Goal: Task Accomplishment & Management: Use online tool/utility

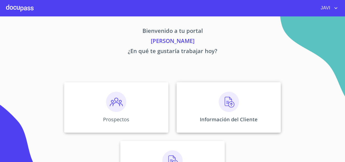
click at [229, 104] on img at bounding box center [229, 102] width 20 height 20
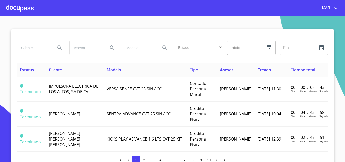
click at [45, 49] on input "search" at bounding box center [34, 48] width 34 height 14
type input "[PERSON_NAME]"
click at [57, 47] on icon "Search" at bounding box center [60, 48] width 6 height 6
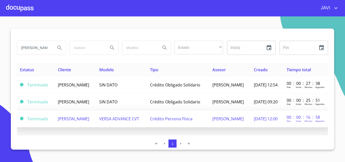
click at [171, 120] on span "Crédito Persona Física" at bounding box center [171, 119] width 42 height 6
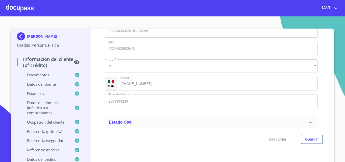
scroll to position [1607, 0]
click at [22, 9] on div at bounding box center [20, 8] width 28 height 16
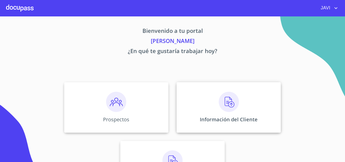
click at [231, 103] on img at bounding box center [229, 102] width 20 height 20
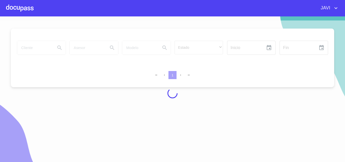
click at [34, 47] on input "search" at bounding box center [34, 48] width 34 height 14
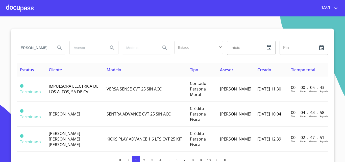
scroll to position [0, 12]
type input "[PERSON_NAME]"
click at [57, 47] on icon "Search" at bounding box center [60, 48] width 6 height 6
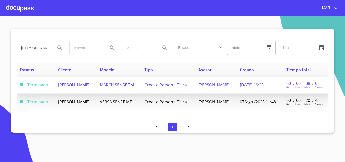
click at [176, 88] on td "Crédito Persona Física" at bounding box center [168, 85] width 54 height 17
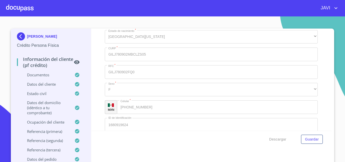
scroll to position [1591, 0]
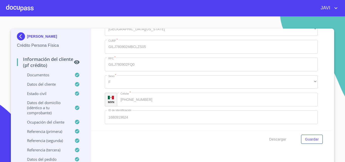
click at [14, 9] on div at bounding box center [20, 8] width 28 height 16
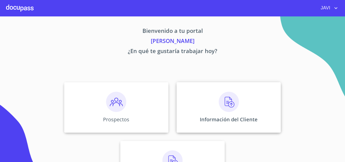
click at [227, 103] on img at bounding box center [229, 102] width 20 height 20
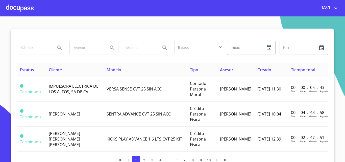
click at [29, 48] on input "search" at bounding box center [34, 48] width 34 height 14
type input "SERGIO ZOREDA RODRIGUEZ"
click at [58, 46] on icon "Search" at bounding box center [60, 48] width 6 height 6
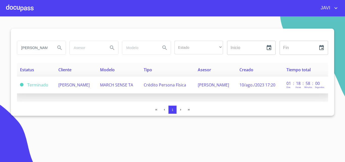
click at [90, 85] on span "SERGIO ZOREDA RODRIGUEZ" at bounding box center [73, 85] width 31 height 6
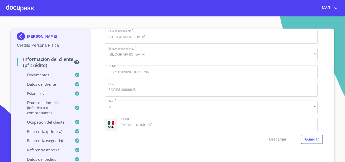
scroll to position [1591, 0]
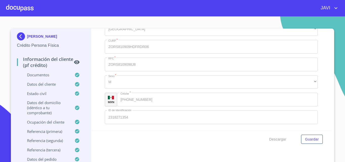
click at [19, 6] on div at bounding box center [20, 8] width 28 height 16
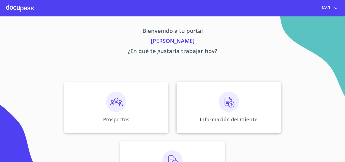
click at [228, 105] on img at bounding box center [229, 102] width 20 height 20
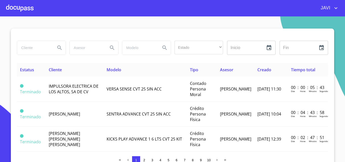
click at [21, 8] on div at bounding box center [20, 8] width 28 height 16
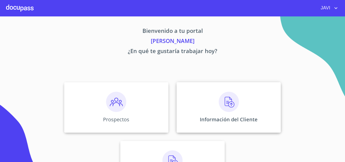
click at [229, 104] on img at bounding box center [229, 102] width 20 height 20
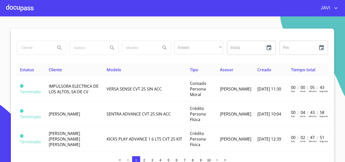
click at [29, 48] on input "search" at bounding box center [34, 48] width 34 height 14
type input "EMANUEL ARELLANO"
click at [57, 46] on icon "Search" at bounding box center [59, 47] width 4 height 4
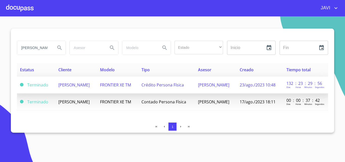
click at [184, 85] on span "Crédito Persona Física" at bounding box center [162, 85] width 42 height 6
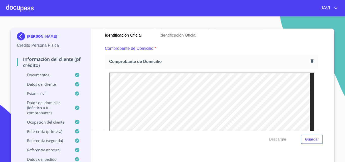
scroll to position [177, 0]
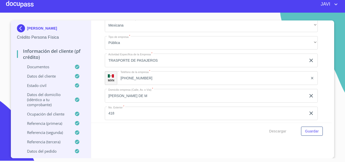
scroll to position [1677, 0]
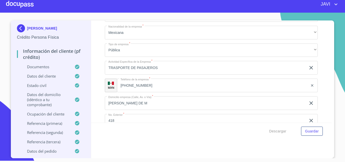
click at [20, 5] on div at bounding box center [20, 4] width 28 height 16
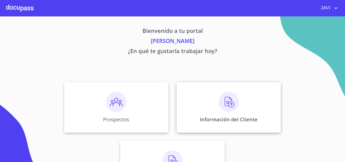
click at [229, 102] on img at bounding box center [229, 102] width 20 height 20
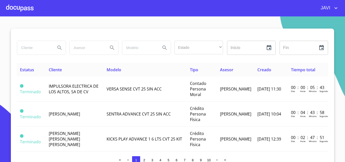
click at [31, 49] on input "search" at bounding box center [34, 48] width 34 height 14
click at [57, 47] on icon "Search" at bounding box center [60, 48] width 6 height 6
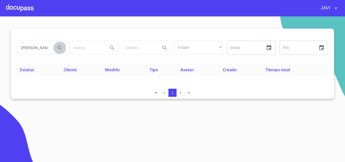
click at [54, 46] on button "Search" at bounding box center [60, 48] width 12 height 12
click at [47, 47] on input "CARLOS ALBERETO OLMOS ROJAS" at bounding box center [34, 48] width 34 height 14
click at [46, 47] on input "RETO OLMOS ROJAS" at bounding box center [34, 48] width 34 height 14
click at [46, 47] on input "ROJAS" at bounding box center [34, 48] width 34 height 14
type input "R"
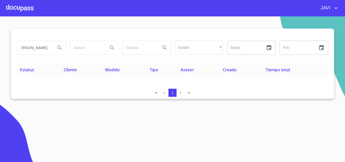
scroll to position [0, 21]
type input "CARLOS ALBERTO OLMOS"
click at [58, 47] on icon "Search" at bounding box center [60, 48] width 6 height 6
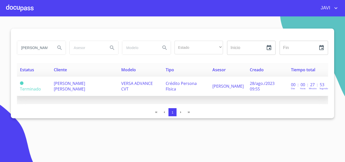
click at [85, 85] on span "CARLOS ALBERTO OLMOS ROJAS" at bounding box center [69, 86] width 31 height 11
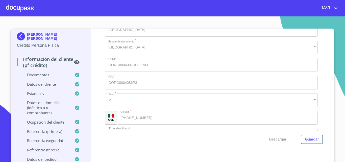
scroll to position [1571, 0]
click at [20, 8] on div at bounding box center [20, 8] width 28 height 16
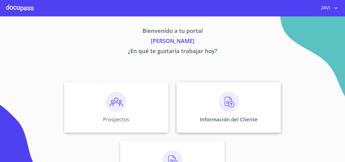
click at [231, 103] on img at bounding box center [229, 102] width 20 height 20
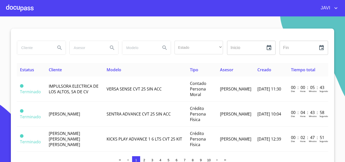
click at [25, 49] on input "search" at bounding box center [34, 48] width 34 height 14
type input "JAIRO ROMAN MIRANDA"
click at [57, 46] on icon "Search" at bounding box center [59, 47] width 4 height 4
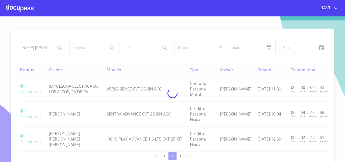
scroll to position [0, 0]
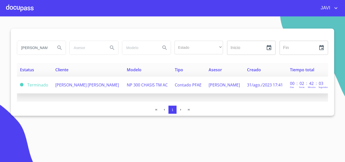
click at [100, 85] on span "JAIRO ROMAN MIRANDA GUTIERREZ" at bounding box center [87, 85] width 64 height 6
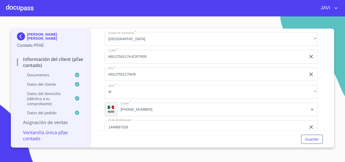
scroll to position [1061, 0]
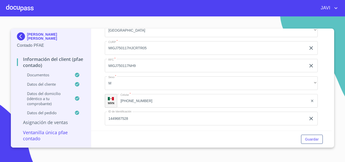
click at [19, 9] on div at bounding box center [20, 8] width 28 height 16
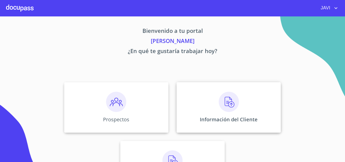
click at [227, 98] on img at bounding box center [229, 102] width 20 height 20
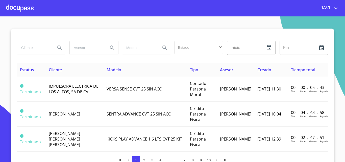
click at [31, 49] on input "search" at bounding box center [34, 48] width 34 height 14
type input "PAOLA LILIANA GARCIA"
click at [57, 47] on icon "Search" at bounding box center [60, 48] width 6 height 6
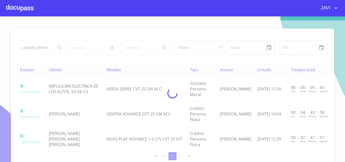
scroll to position [0, 0]
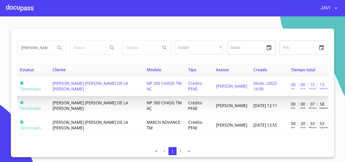
click at [109, 86] on span "PAOLA LILIANA GARCIA DE LA TORRE" at bounding box center [91, 86] width 76 height 11
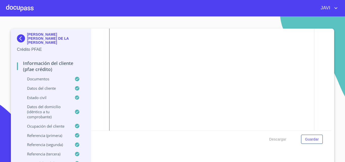
scroll to position [101, 0]
click at [19, 8] on div at bounding box center [20, 8] width 28 height 16
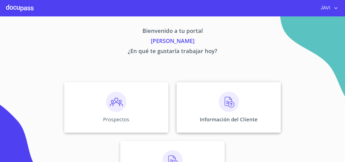
click at [229, 100] on img at bounding box center [229, 102] width 20 height 20
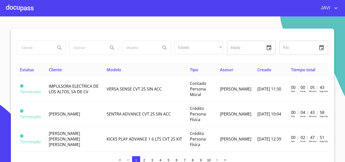
click at [23, 47] on input "search" at bounding box center [34, 48] width 34 height 14
type input "JUAN TORRES TORRES"
click at [59, 47] on icon "Search" at bounding box center [60, 48] width 6 height 6
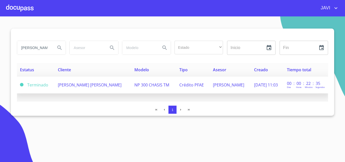
click at [95, 86] on span "JUAN TORRES TORRES" at bounding box center [90, 85] width 64 height 6
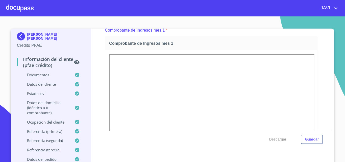
scroll to position [556, 0]
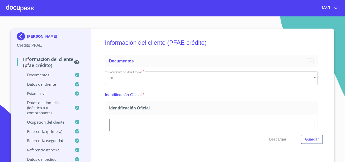
scroll to position [556, 0]
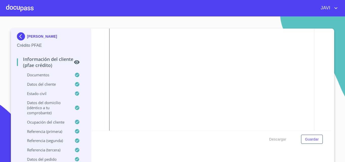
click at [16, 8] on div at bounding box center [20, 8] width 28 height 16
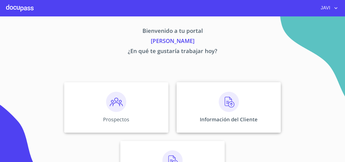
click at [229, 101] on img at bounding box center [229, 102] width 20 height 20
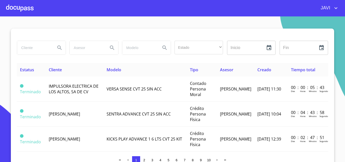
click at [25, 46] on input "search" at bounding box center [34, 48] width 34 height 14
type input "EDUARDO ALEJANDRO AYALA"
click at [57, 47] on icon "Search" at bounding box center [60, 48] width 6 height 6
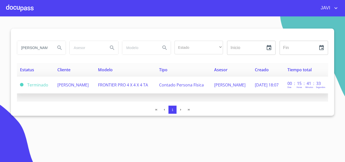
click at [78, 84] on span "EDUARDO ALEJANDRO AYALA GARCIA" at bounding box center [72, 85] width 31 height 6
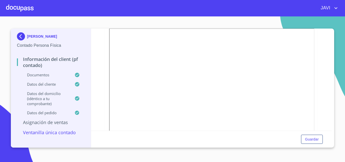
scroll to position [101, 0]
click at [23, 9] on div at bounding box center [20, 8] width 28 height 16
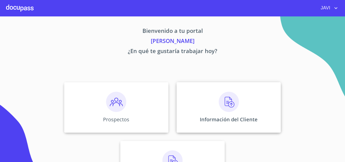
click at [227, 99] on img at bounding box center [229, 102] width 20 height 20
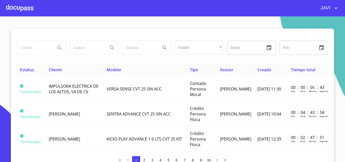
click at [36, 49] on input "search" at bounding box center [34, 48] width 34 height 14
type input "IGNACIO VAZQUEZ VEGA"
click at [57, 47] on icon "Search" at bounding box center [59, 47] width 4 height 4
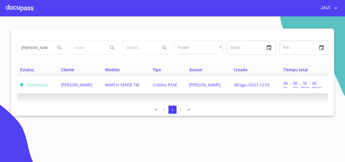
click at [80, 85] on span "IGNACIO VAZQUEZ VEGA" at bounding box center [76, 85] width 31 height 6
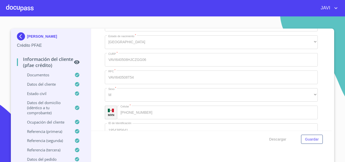
scroll to position [1329, 0]
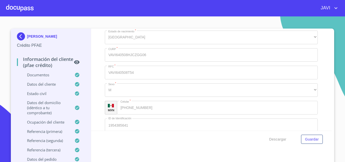
click at [18, 7] on div at bounding box center [20, 8] width 28 height 16
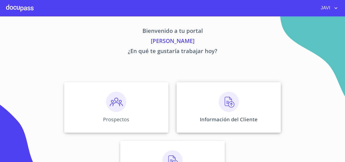
click at [226, 104] on img at bounding box center [229, 102] width 20 height 20
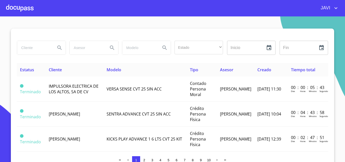
click at [39, 45] on input "search" at bounding box center [34, 48] width 34 height 14
type input "ANA MARIA ECHEVERRIA"
click at [57, 47] on icon "Search" at bounding box center [59, 47] width 4 height 4
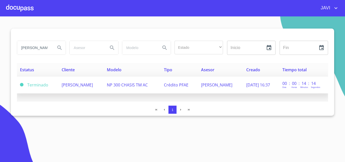
click at [93, 86] on span "ANA MARIA ECHEVERRIA DIAZ" at bounding box center [77, 85] width 31 height 6
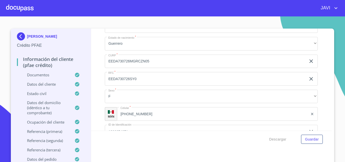
scroll to position [1717, 0]
click at [20, 8] on div at bounding box center [20, 8] width 28 height 16
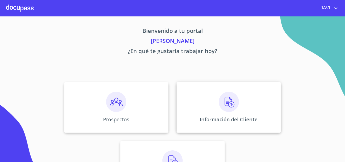
click at [228, 104] on img at bounding box center [229, 102] width 20 height 20
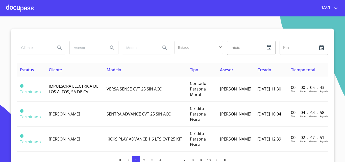
click at [34, 47] on input "search" at bounding box center [34, 48] width 34 height 14
type input "MANUEL COVARRUBIAS"
click at [57, 47] on icon "Search" at bounding box center [59, 47] width 4 height 4
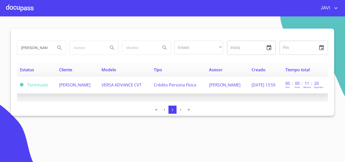
click at [90, 85] on span "MANUEL COVARRUBIAS SOLORIO" at bounding box center [74, 85] width 31 height 6
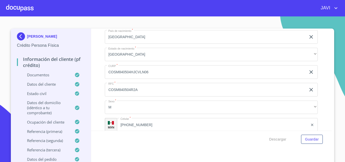
scroll to position [1591, 0]
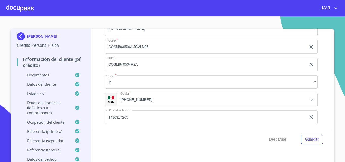
click at [22, 8] on div at bounding box center [20, 8] width 28 height 16
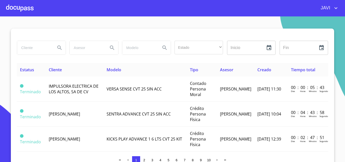
click at [31, 48] on input "search" at bounding box center [34, 48] width 34 height 14
type input "CONSTANTINO PRECIADO"
click at [58, 46] on icon "Search" at bounding box center [60, 48] width 6 height 6
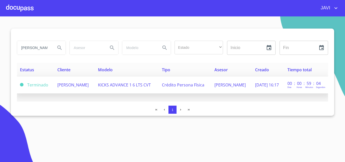
click at [133, 85] on span "KICKS ADVANCE 1 6 LTS CVT" at bounding box center [124, 85] width 53 height 6
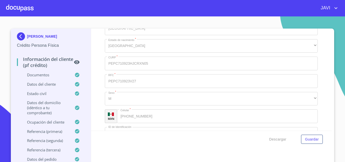
scroll to position [1571, 0]
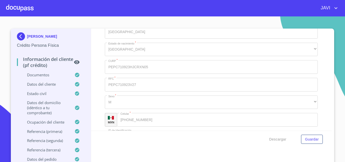
click at [15, 6] on div at bounding box center [20, 8] width 28 height 16
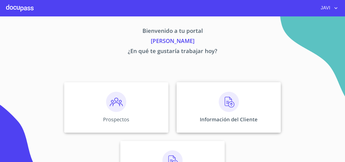
click at [223, 104] on img at bounding box center [229, 102] width 20 height 20
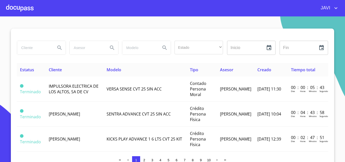
click at [44, 47] on input "search" at bounding box center [34, 48] width 34 height 14
type input "JORGE SAUL SILVA"
click at [58, 47] on icon "Search" at bounding box center [60, 48] width 6 height 6
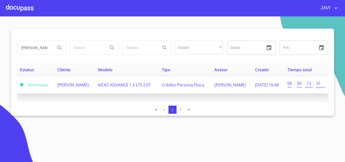
click at [122, 85] on span "KICKS ADVANCE 1 6 LTS CVT" at bounding box center [124, 85] width 53 height 6
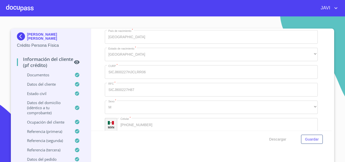
scroll to position [1591, 0]
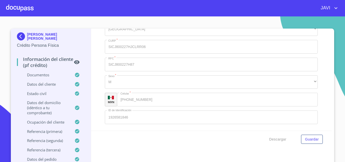
click at [19, 8] on div at bounding box center [20, 8] width 28 height 16
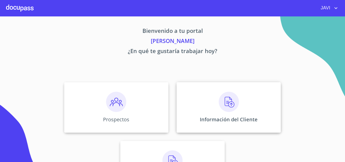
click at [229, 100] on img at bounding box center [229, 102] width 20 height 20
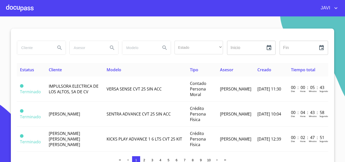
click at [35, 48] on input "search" at bounding box center [34, 48] width 34 height 14
type input "FERNANDO GUTIERREZ CORDOVA"
click at [57, 47] on icon "Search" at bounding box center [60, 48] width 6 height 6
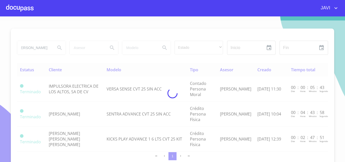
scroll to position [0, 0]
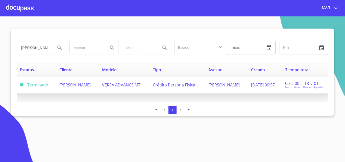
click at [131, 84] on span "VERSA ADVANCE MT" at bounding box center [121, 85] width 38 height 6
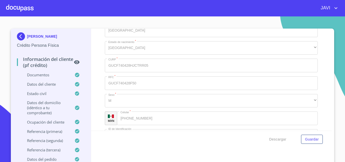
scroll to position [1591, 0]
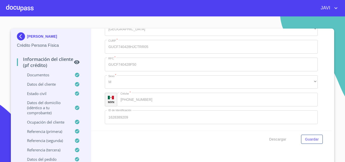
click at [20, 8] on div at bounding box center [20, 8] width 28 height 16
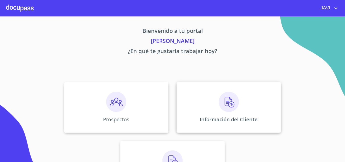
click at [225, 104] on img at bounding box center [229, 102] width 20 height 20
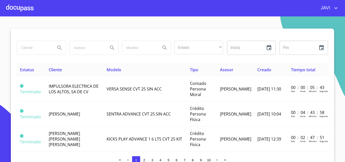
click at [30, 47] on input "search" at bounding box center [34, 48] width 34 height 14
type input "ARIANA ANGELICA CARDENAS"
click at [57, 47] on icon "Search" at bounding box center [60, 48] width 6 height 6
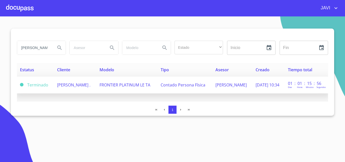
click at [130, 83] on span "FRONTIER PLATINUM LE TA" at bounding box center [124, 85] width 51 height 6
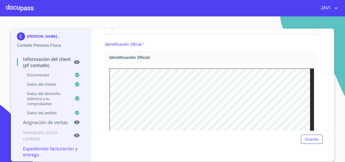
scroll to position [76, 0]
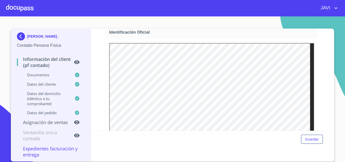
click at [24, 8] on div at bounding box center [20, 8] width 28 height 16
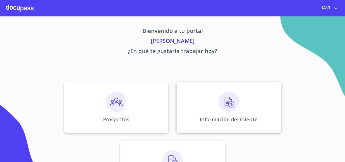
click at [227, 101] on img at bounding box center [229, 102] width 20 height 20
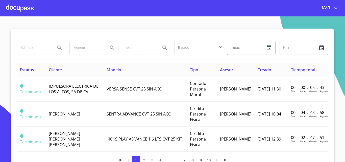
click at [32, 48] on input "search" at bounding box center [34, 48] width 34 height 14
type input "JUAN JHOE CHACON"
click at [59, 46] on icon "Search" at bounding box center [59, 47] width 4 height 4
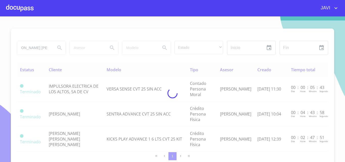
scroll to position [0, 0]
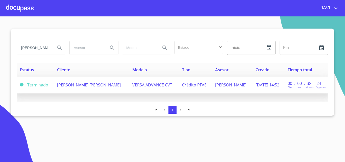
click at [95, 85] on span "JUAN JHOE CHACON GONZALEZ" at bounding box center [89, 85] width 64 height 6
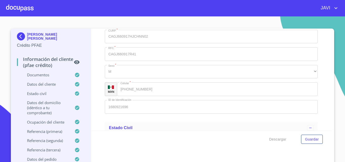
scroll to position [1717, 0]
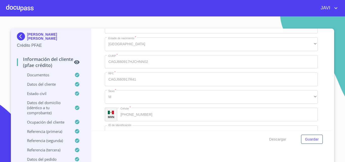
click at [22, 9] on div at bounding box center [20, 8] width 28 height 16
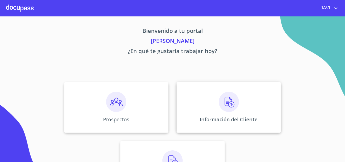
click at [228, 102] on img at bounding box center [229, 102] width 20 height 20
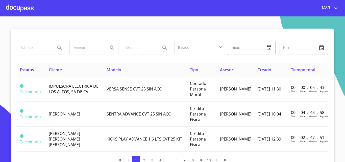
click at [35, 48] on input "search" at bounding box center [34, 48] width 34 height 14
type input "MIGUEL ANGEL GONZALEZ CARRIZALES"
click at [57, 47] on icon "Search" at bounding box center [60, 48] width 6 height 6
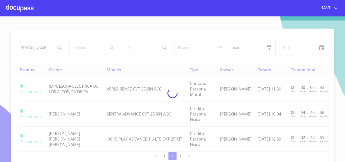
scroll to position [0, 0]
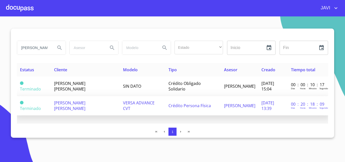
click at [138, 104] on span "VERSA ADVANCE CVT" at bounding box center [139, 105] width 32 height 11
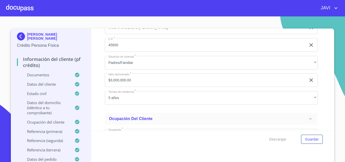
scroll to position [1641, 0]
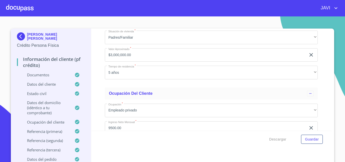
click at [27, 7] on div at bounding box center [20, 8] width 28 height 16
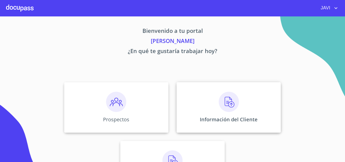
click at [229, 102] on img at bounding box center [229, 102] width 20 height 20
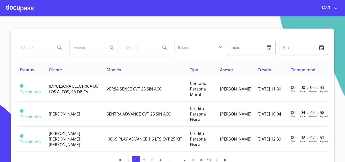
click at [29, 46] on input "search" at bounding box center [34, 48] width 34 height 14
type input "ARACELI MORENO ACEVES"
click at [59, 47] on icon "Search" at bounding box center [59, 47] width 4 height 4
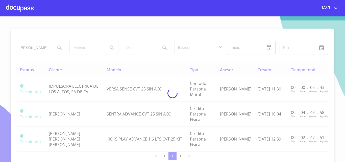
scroll to position [0, 0]
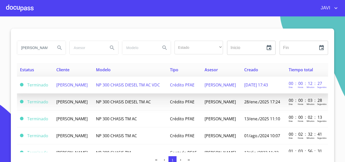
click at [160, 85] on span "NP 300 CHASIS DIESEL TM AC VDC" at bounding box center [128, 85] width 64 height 6
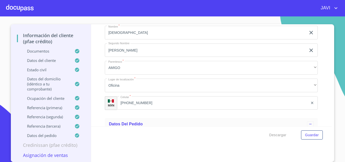
scroll to position [2803, 0]
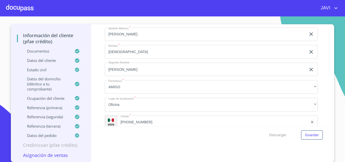
click at [18, 8] on div at bounding box center [20, 8] width 28 height 16
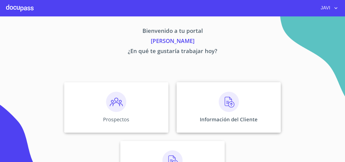
click at [227, 99] on img at bounding box center [229, 102] width 20 height 20
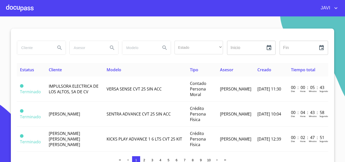
click at [31, 47] on input "search" at bounding box center [34, 48] width 34 height 14
type input "HECTOR RAUL FREGOSO"
click at [57, 46] on icon "Search" at bounding box center [60, 48] width 6 height 6
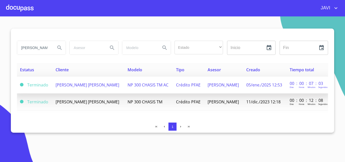
click at [152, 85] on span "NP 300 CHASIS TM AC" at bounding box center [148, 85] width 41 height 6
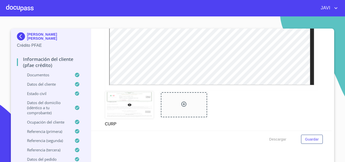
scroll to position [1338, 0]
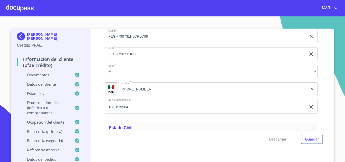
scroll to position [1717, 0]
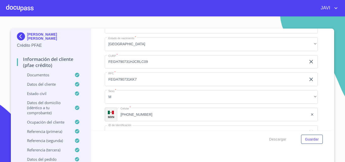
click at [23, 8] on div at bounding box center [20, 8] width 28 height 16
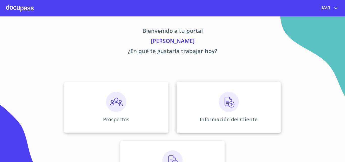
click at [225, 104] on img at bounding box center [229, 102] width 20 height 20
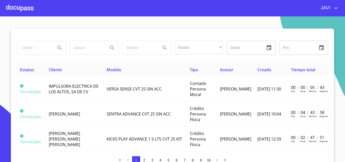
click at [37, 46] on input "search" at bounding box center [34, 48] width 34 height 14
type input "MIGUEL ALEJANDRO ACEVES"
click at [57, 45] on icon "Search" at bounding box center [60, 48] width 6 height 6
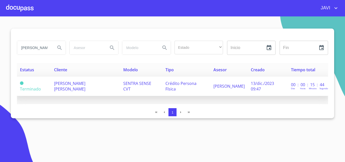
click at [85, 84] on span "MIGUEL ALEJANDRO ACEVES ESPADAS" at bounding box center [69, 86] width 31 height 11
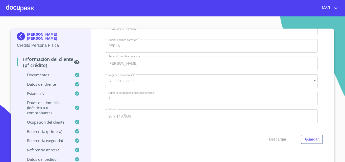
scroll to position [1611, 0]
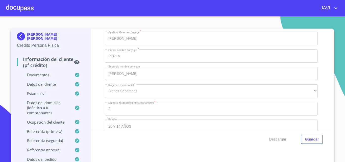
click at [16, 8] on div at bounding box center [20, 8] width 28 height 16
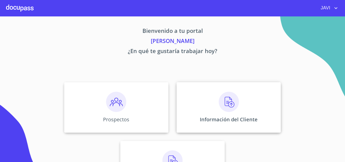
click at [226, 100] on img at bounding box center [229, 102] width 20 height 20
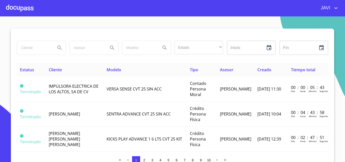
click at [39, 47] on input "search" at bounding box center [34, 48] width 34 height 14
type input "JUAN EMANUEL ORTEGA"
click at [57, 47] on icon "Search" at bounding box center [60, 48] width 6 height 6
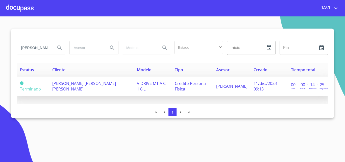
click at [99, 86] on span "JUAN EMANUEL ORTEGA AVELAR" at bounding box center [84, 86] width 64 height 11
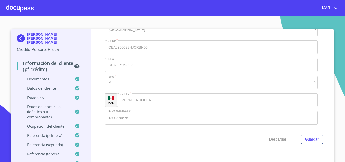
scroll to position [1591, 0]
click at [20, 6] on div at bounding box center [20, 8] width 28 height 16
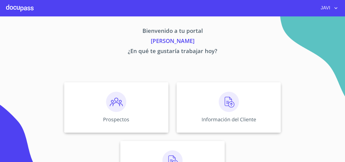
click at [228, 103] on img at bounding box center [229, 102] width 20 height 20
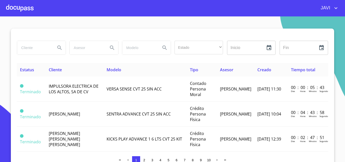
click at [31, 47] on input "search" at bounding box center [34, 48] width 34 height 14
type input "JUAN JOSE RODRIGUEZ"
click at [59, 46] on icon "Search" at bounding box center [60, 48] width 6 height 6
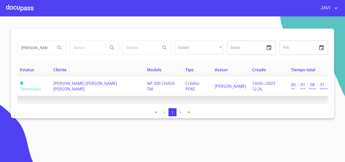
click at [115, 85] on span "JUAN JOSE RODRIGUEZ NAVARRO" at bounding box center [85, 86] width 64 height 11
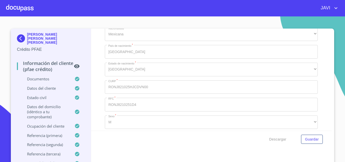
scroll to position [1717, 0]
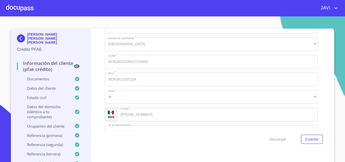
click at [12, 8] on div at bounding box center [20, 8] width 28 height 16
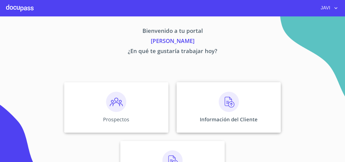
click at [227, 102] on img at bounding box center [229, 102] width 20 height 20
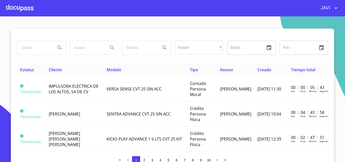
click at [31, 48] on input "search" at bounding box center [34, 48] width 34 height 14
type input "YANELY BERENICE"
click at [57, 46] on icon "Search" at bounding box center [59, 47] width 4 height 4
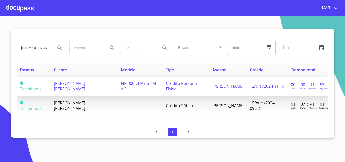
click at [183, 85] on span "Crédito Persona Física" at bounding box center [181, 86] width 31 height 11
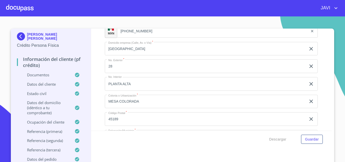
scroll to position [2010, 0]
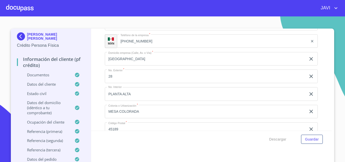
click at [22, 8] on div at bounding box center [20, 8] width 28 height 16
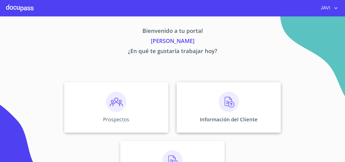
click at [225, 102] on img at bounding box center [229, 102] width 20 height 20
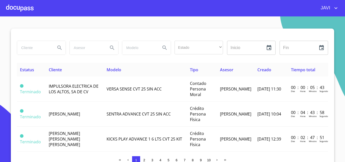
click at [33, 49] on input "search" at bounding box center [34, 48] width 34 height 14
type input "GLORIA PATRICIA GARCIA"
click at [58, 46] on icon "Search" at bounding box center [59, 47] width 4 height 4
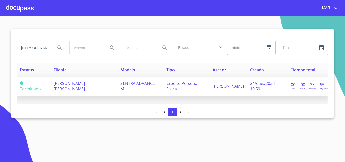
click at [134, 85] on span "SENTRA ADVANCE T M" at bounding box center [139, 86] width 38 height 11
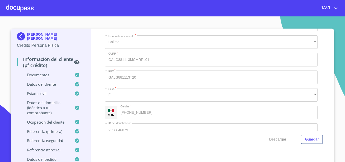
scroll to position [1581, 0]
click at [22, 7] on div at bounding box center [20, 8] width 28 height 16
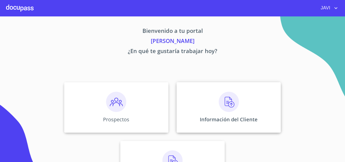
click at [226, 103] on img at bounding box center [229, 102] width 20 height 20
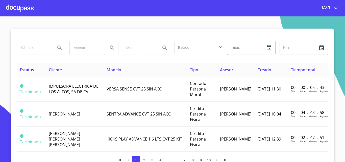
click at [29, 47] on input "search" at bounding box center [34, 48] width 34 height 14
type input "ARMANDO MARTIN"
click at [58, 48] on icon "Search" at bounding box center [59, 47] width 4 height 4
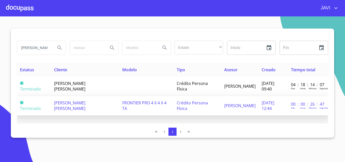
click at [181, 102] on span "Crédito Persona Física" at bounding box center [192, 105] width 31 height 11
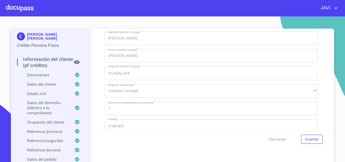
click at [18, 5] on div at bounding box center [20, 8] width 28 height 16
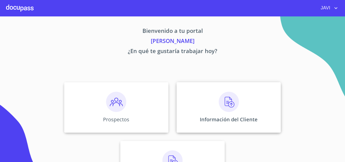
click at [227, 102] on img at bounding box center [229, 102] width 20 height 20
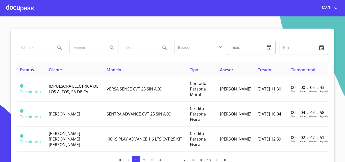
click at [36, 44] on input "search" at bounding box center [34, 48] width 34 height 14
type input "MARIA ESTHER JIMENEZ"
click at [58, 47] on icon "Search" at bounding box center [60, 48] width 6 height 6
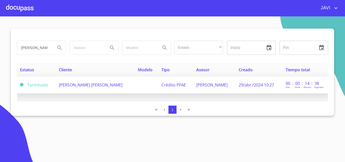
click at [99, 84] on span "MARIA ESTHER JIMENEZ MACIAS" at bounding box center [91, 85] width 64 height 6
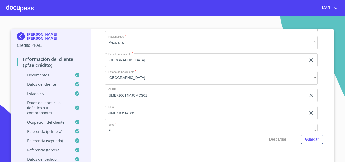
scroll to position [1288, 0]
click at [21, 9] on div at bounding box center [20, 8] width 28 height 16
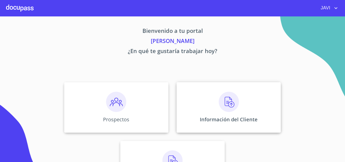
click at [227, 102] on img at bounding box center [229, 102] width 20 height 20
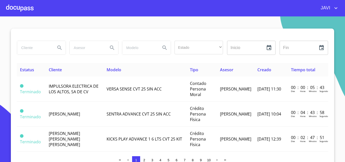
click at [32, 48] on input "search" at bounding box center [34, 48] width 34 height 14
type input "MARIA ESTHER JIMENEZ"
click at [57, 47] on icon "Search" at bounding box center [60, 48] width 6 height 6
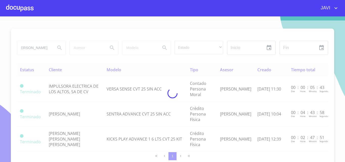
scroll to position [0, 0]
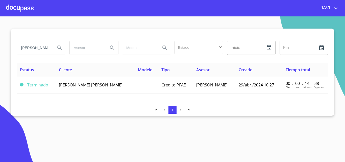
click at [48, 47] on input "MARIA ESTHER JIMENEZ" at bounding box center [34, 48] width 34 height 14
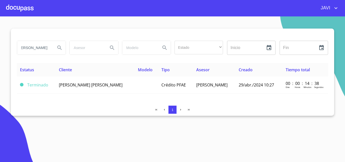
type input "ALAN URIEL GALVAN"
click at [59, 48] on icon "Search" at bounding box center [60, 48] width 6 height 6
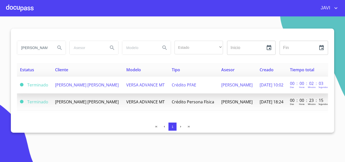
click at [134, 85] on span "VERSA ADVANCE MT" at bounding box center [145, 85] width 38 height 6
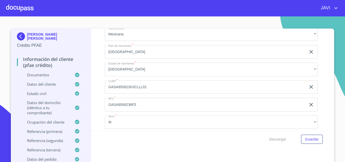
scroll to position [1717, 0]
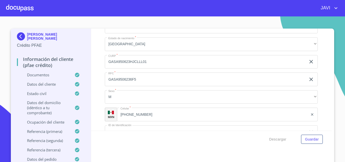
click at [18, 8] on div at bounding box center [20, 8] width 28 height 16
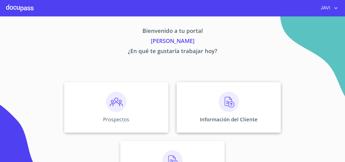
click at [225, 101] on img at bounding box center [229, 102] width 20 height 20
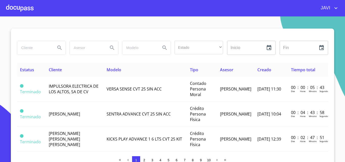
click at [27, 45] on input "search" at bounding box center [34, 48] width 34 height 14
click at [59, 46] on icon "Search" at bounding box center [60, 48] width 6 height 6
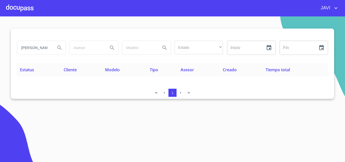
click at [38, 48] on input "PABLO JANATHAN GOMEZ" at bounding box center [34, 48] width 34 height 14
type input "PABLO JONATHAN GOMEZ"
click at [60, 47] on icon "Search" at bounding box center [60, 48] width 6 height 6
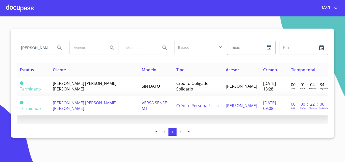
click at [181, 107] on span "Crédito Persona Física" at bounding box center [197, 106] width 42 height 6
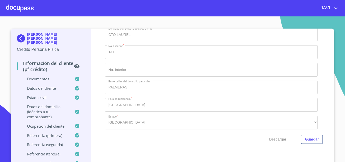
scroll to position [1742, 0]
click at [26, 7] on div at bounding box center [20, 8] width 28 height 16
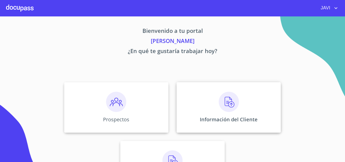
click at [228, 102] on img at bounding box center [229, 102] width 20 height 20
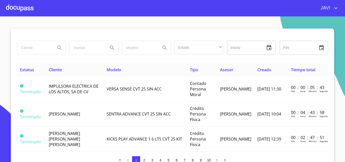
click at [34, 48] on input "search" at bounding box center [34, 48] width 34 height 14
type input "CARLOS ENRIQUE MERCADO"
click at [57, 47] on icon "Search" at bounding box center [60, 48] width 6 height 6
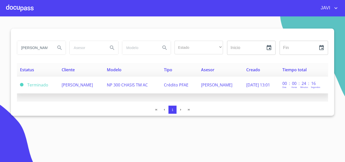
click at [93, 86] on span "CARLOS ENRIQUE MERCADO RICHAUD" at bounding box center [77, 85] width 31 height 6
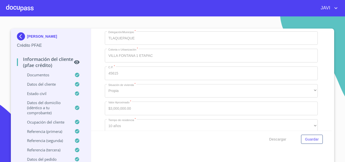
scroll to position [2096, 0]
click at [18, 6] on div at bounding box center [20, 8] width 28 height 16
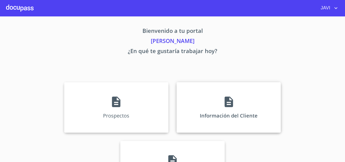
click at [228, 102] on icon at bounding box center [228, 101] width 8 height 11
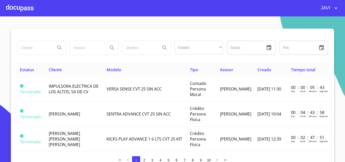
click at [31, 50] on input "search" at bounding box center [34, 48] width 34 height 14
type input "[PERSON_NAME]"
click at [57, 46] on icon "Search" at bounding box center [59, 47] width 4 height 4
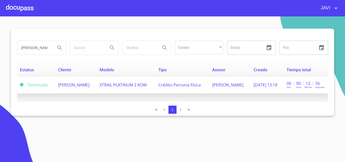
click at [134, 86] on span "XTRAIL PLATINUM 2 ROW" at bounding box center [122, 85] width 47 height 6
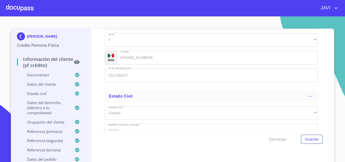
scroll to position [1389, 0]
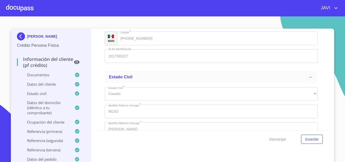
click at [23, 9] on div at bounding box center [20, 8] width 28 height 16
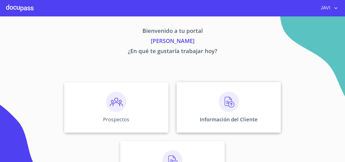
click at [230, 103] on img at bounding box center [229, 102] width 20 height 20
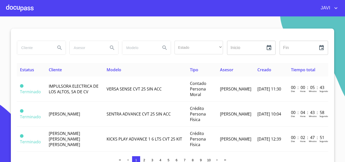
click at [39, 48] on input "search" at bounding box center [34, 48] width 34 height 14
type input "SOLUCIONES MODULARES"
click at [58, 47] on icon "Search" at bounding box center [60, 48] width 6 height 6
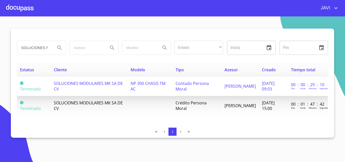
click at [154, 85] on span "NP 300 CHASIS TM AC" at bounding box center [148, 86] width 35 height 11
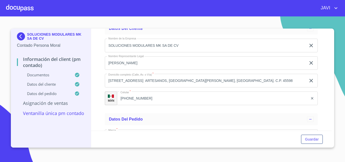
scroll to position [1465, 0]
click at [17, 7] on div at bounding box center [20, 8] width 28 height 16
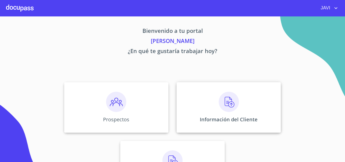
click at [227, 102] on img at bounding box center [229, 102] width 20 height 20
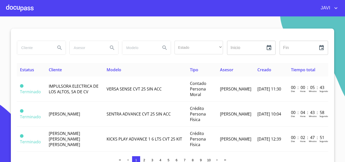
click at [28, 51] on input "search" at bounding box center [34, 48] width 34 height 14
type input "AUTOEXPRESS ALTAMIRA"
click at [57, 47] on icon "Search" at bounding box center [60, 48] width 6 height 6
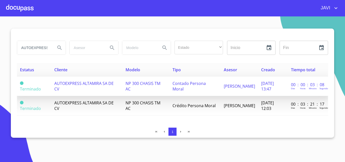
click at [179, 84] on span "Contado Persona Moral" at bounding box center [188, 86] width 33 height 11
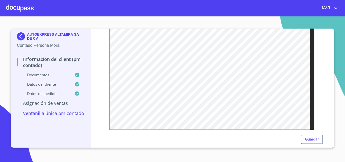
scroll to position [997, 0]
click at [15, 6] on div at bounding box center [20, 8] width 28 height 16
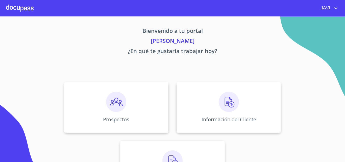
click at [230, 102] on img at bounding box center [229, 102] width 20 height 20
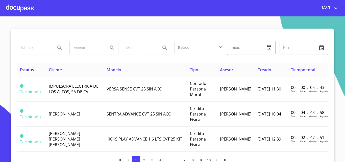
click at [26, 47] on input "search" at bounding box center [34, 48] width 34 height 14
type input "[PERSON_NAME]"
click at [57, 47] on icon "Search" at bounding box center [60, 48] width 6 height 6
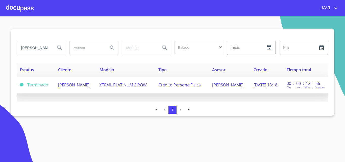
click at [135, 86] on span "XTRAIL PLATINUM 2 ROW" at bounding box center [122, 85] width 47 height 6
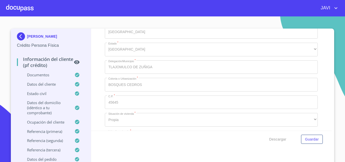
scroll to position [1707, 0]
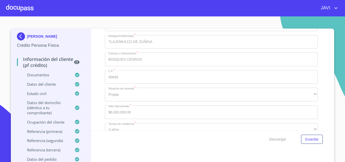
click at [24, 9] on div at bounding box center [20, 8] width 28 height 16
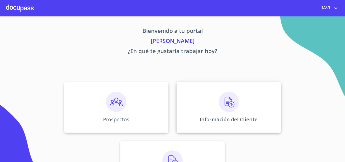
click at [222, 102] on img at bounding box center [229, 102] width 20 height 20
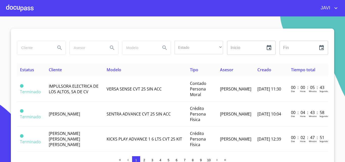
click at [40, 45] on input "search" at bounding box center [34, 48] width 34 height 14
type input "[PERSON_NAME]"
click at [58, 48] on icon "Search" at bounding box center [59, 47] width 4 height 4
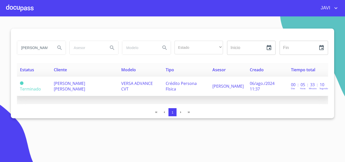
click at [85, 85] on span "[PERSON_NAME] [PERSON_NAME]" at bounding box center [69, 86] width 31 height 11
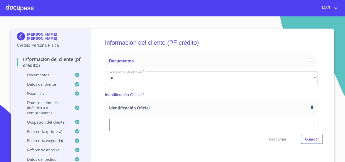
click at [23, 8] on div at bounding box center [20, 8] width 28 height 16
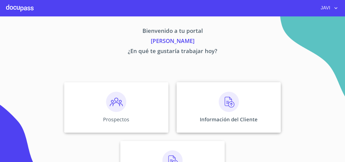
click at [223, 103] on img at bounding box center [229, 102] width 20 height 20
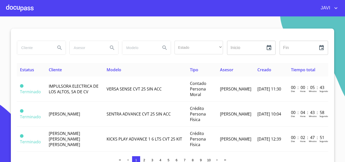
click at [39, 47] on input "search" at bounding box center [34, 48] width 34 height 14
type input "[PERSON_NAME] [PERSON_NAME]"
click at [57, 47] on icon "Search" at bounding box center [60, 48] width 6 height 6
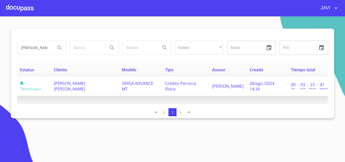
click at [85, 85] on span "[PERSON_NAME] [PERSON_NAME]" at bounding box center [69, 86] width 31 height 11
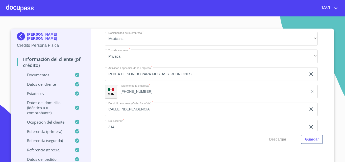
scroll to position [1685, 0]
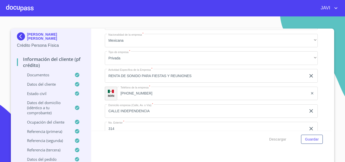
click at [20, 6] on div at bounding box center [20, 8] width 28 height 16
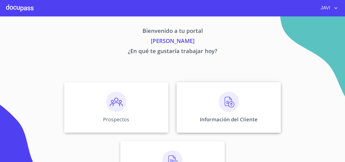
click at [225, 100] on img at bounding box center [229, 102] width 20 height 20
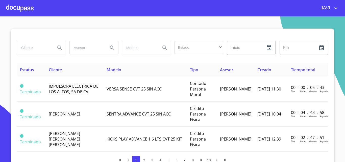
click at [26, 48] on input "search" at bounding box center [34, 48] width 34 height 14
type input "[PERSON_NAME]"
click at [57, 48] on icon "Search" at bounding box center [60, 48] width 6 height 6
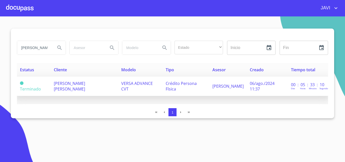
click at [150, 86] on span "VERSA ADVANCE CVT" at bounding box center [137, 86] width 32 height 11
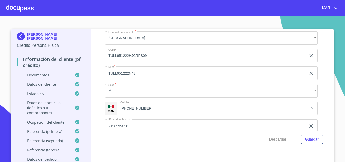
scroll to position [1591, 0]
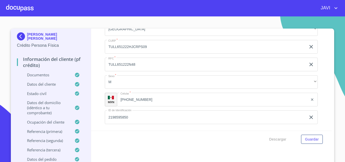
click at [27, 9] on div at bounding box center [20, 8] width 28 height 16
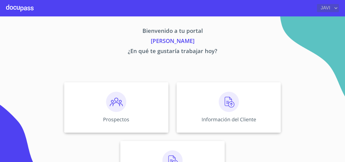
click at [338, 7] on icon "account of current user" at bounding box center [336, 8] width 6 height 6
click at [329, 11] on li "Salir" at bounding box center [330, 10] width 16 height 9
